Goal: Task Accomplishment & Management: Manage account settings

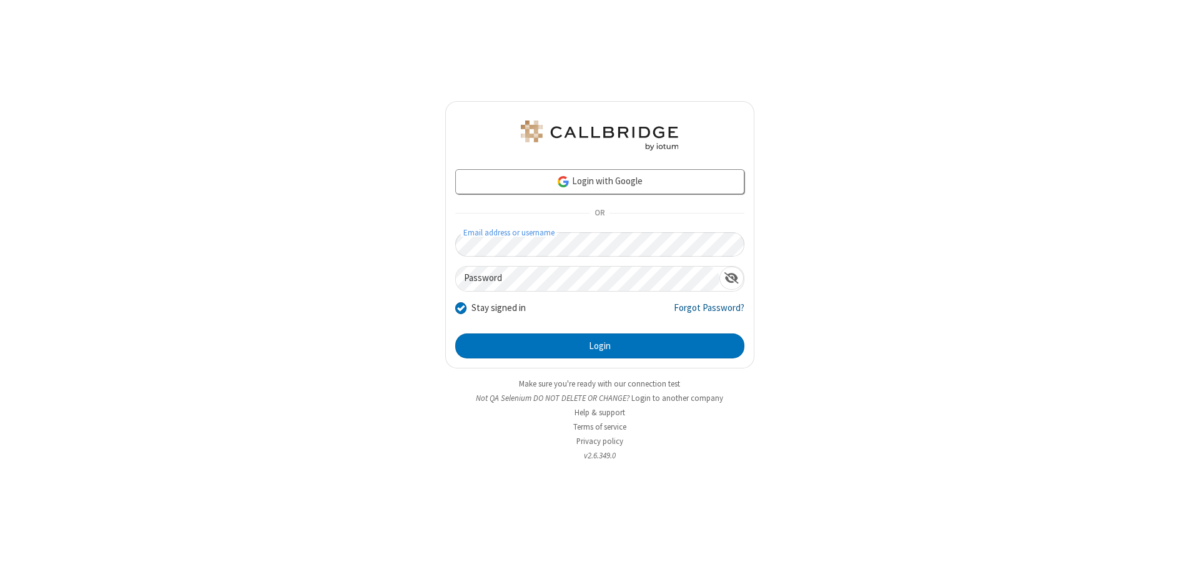
click at [709, 312] on link "Forgot Password?" at bounding box center [709, 313] width 71 height 24
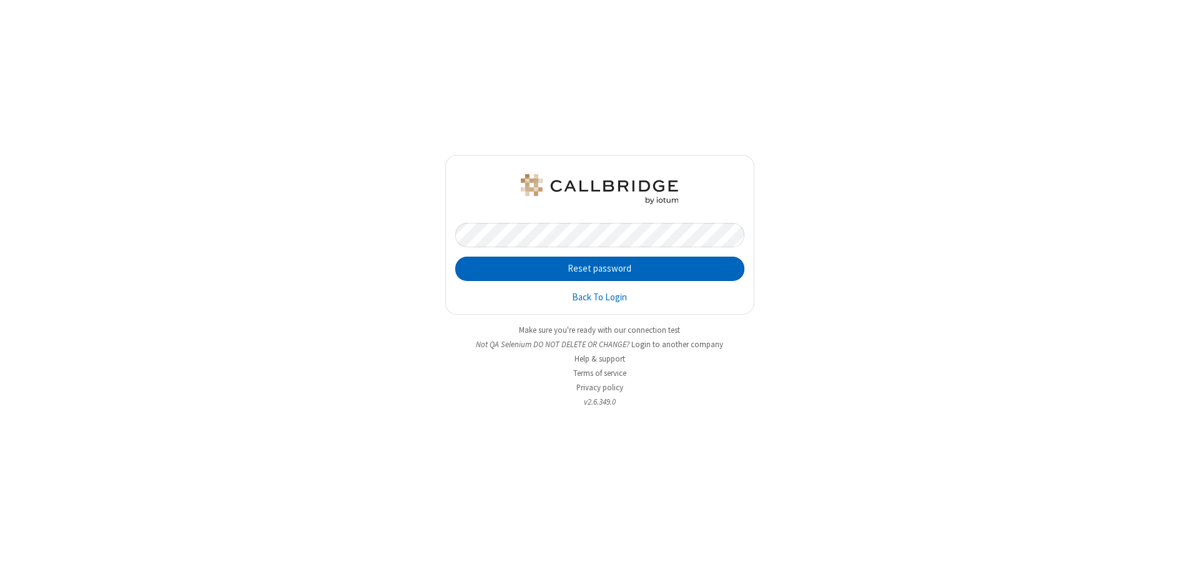
click at [599, 268] on button "Reset password" at bounding box center [599, 269] width 289 height 25
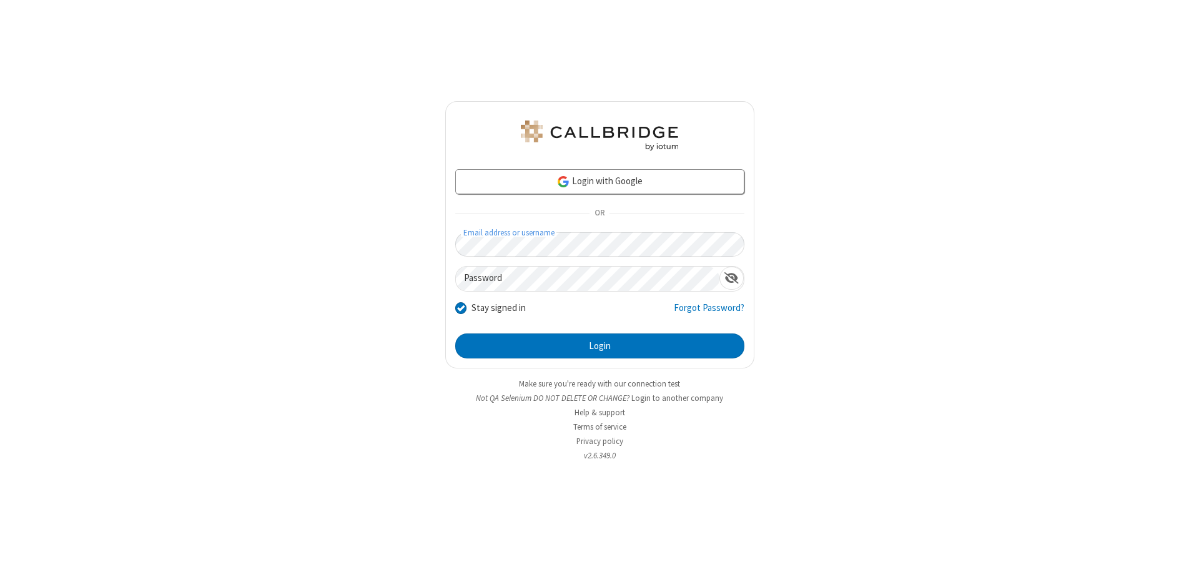
click at [460, 307] on input "Stay signed in" at bounding box center [461, 307] width 12 height 13
checkbox input "false"
click at [599, 346] on button "Login" at bounding box center [599, 345] width 289 height 25
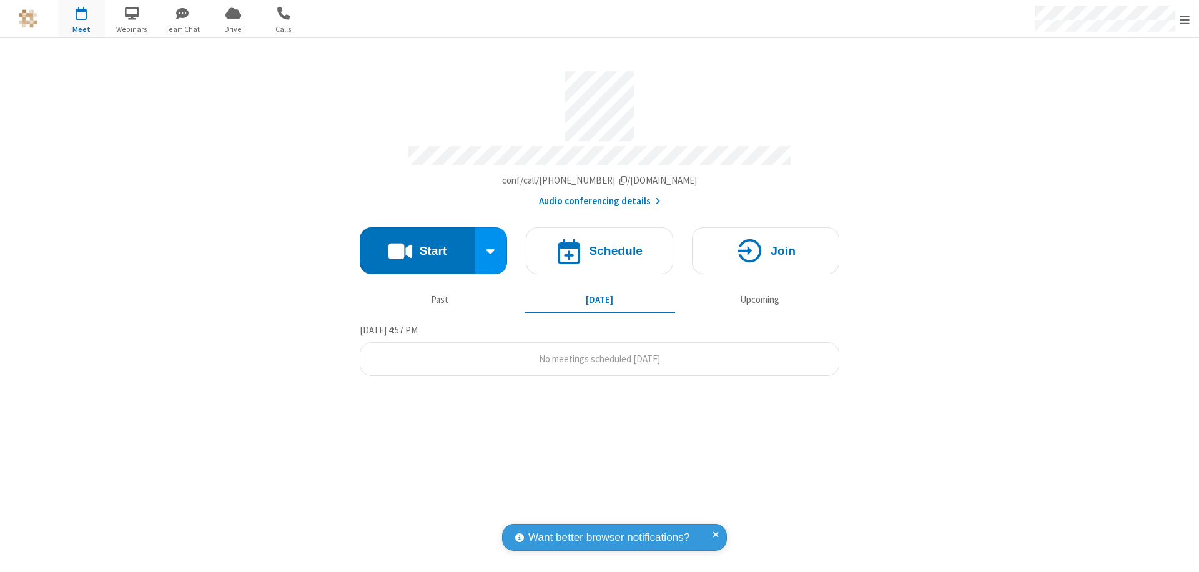
click at [1184, 19] on span "Open menu" at bounding box center [1184, 20] width 10 height 12
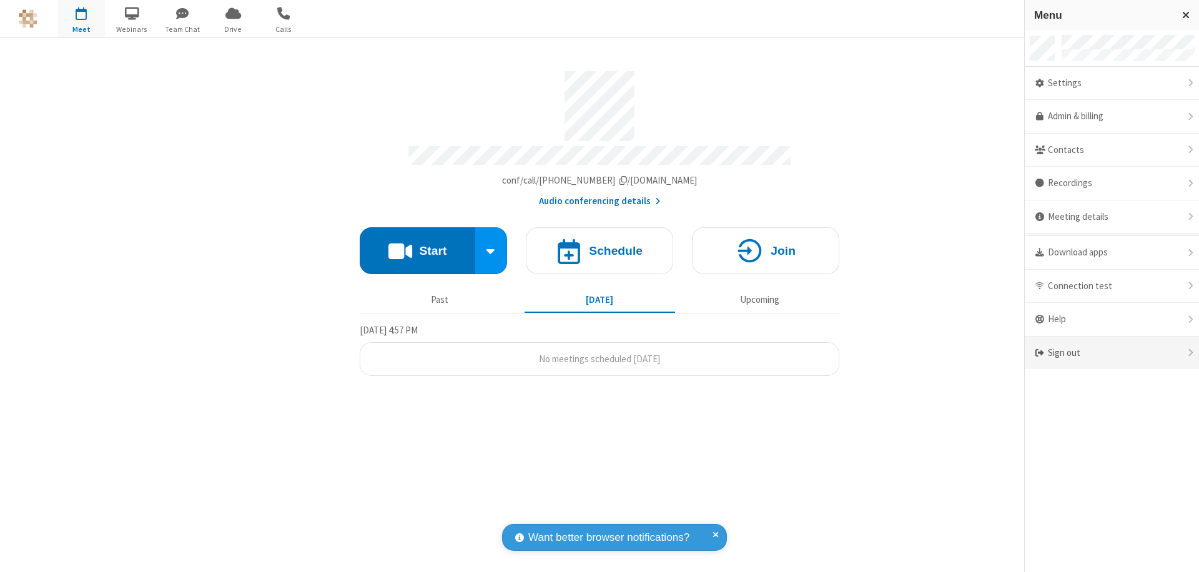
click at [1116, 353] on div "Sign out" at bounding box center [1112, 353] width 174 height 33
